Goal: Information Seeking & Learning: Learn about a topic

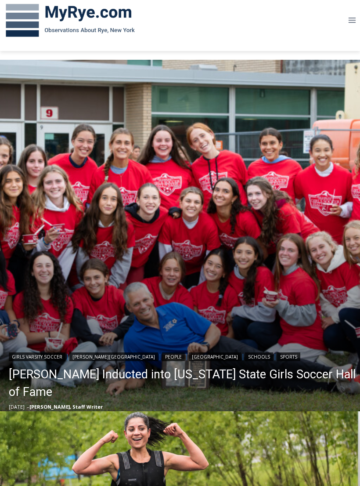
scroll to position [126, 0]
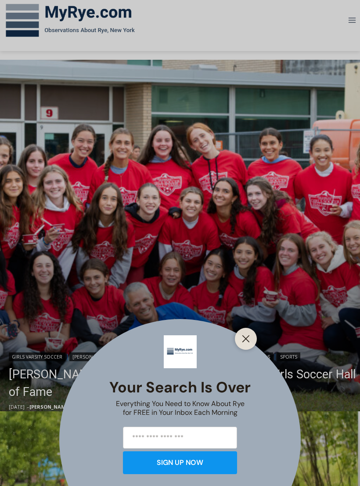
click at [245, 342] on line "Close" at bounding box center [246, 339] width 6 height 6
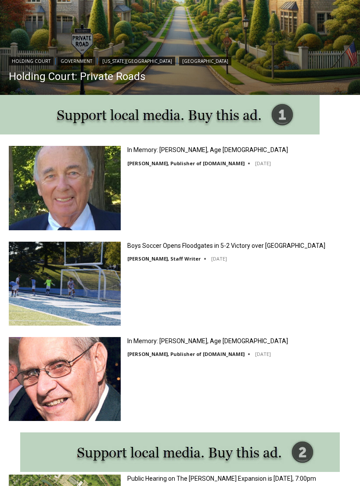
scroll to position [807, 0]
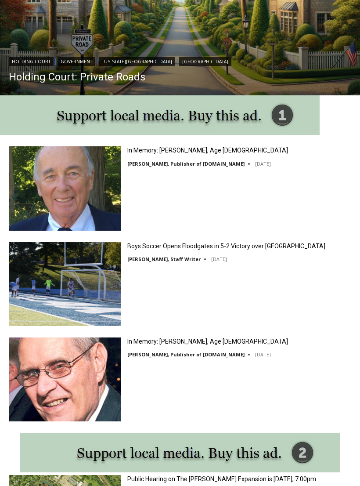
click at [59, 189] on img at bounding box center [65, 188] width 112 height 84
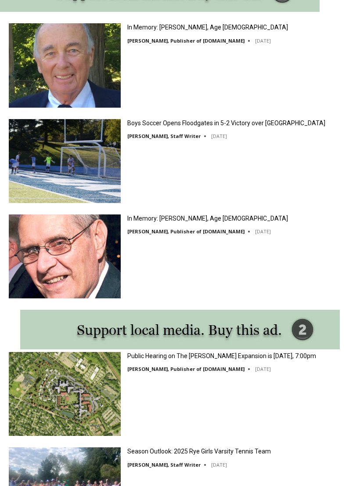
scroll to position [942, 0]
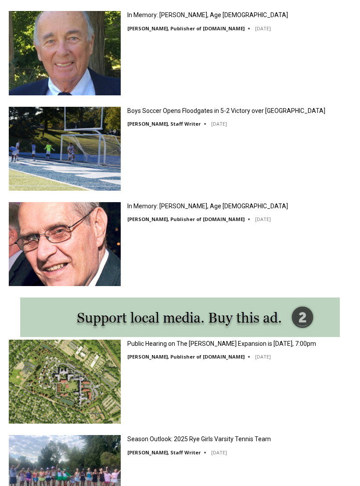
click at [53, 248] on img at bounding box center [65, 244] width 112 height 84
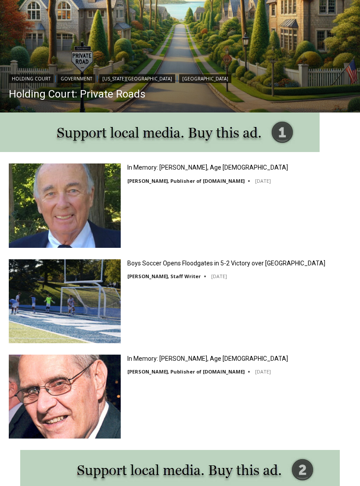
scroll to position [792, 0]
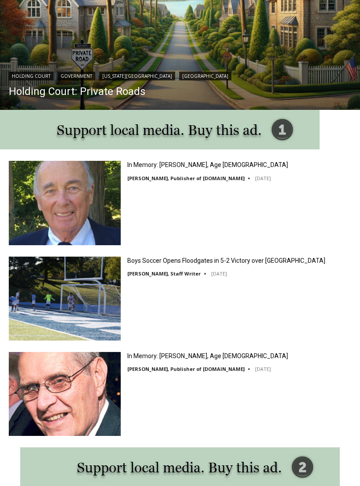
click at [55, 195] on img at bounding box center [65, 203] width 112 height 84
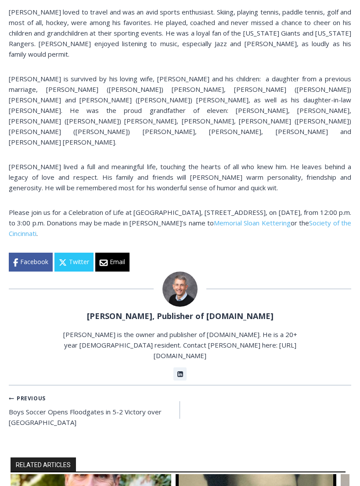
scroll to position [482, 0]
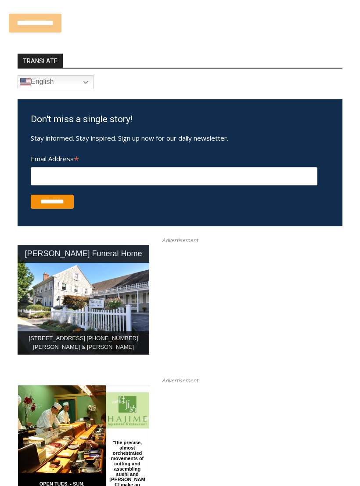
scroll to position [1426, 0]
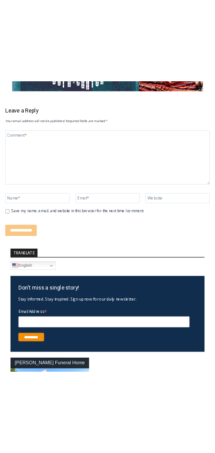
scroll to position [1215, 0]
